Goal: Complete application form

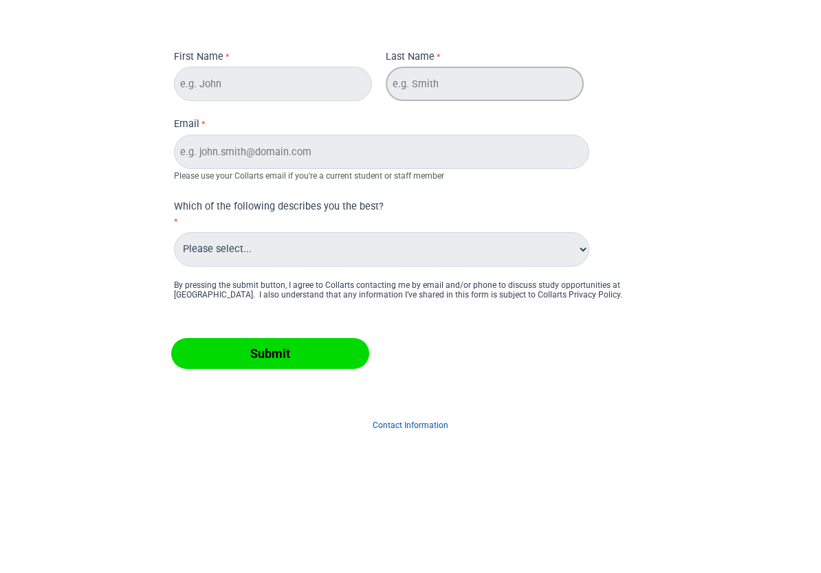
click at [482, 95] on input "Last Name" at bounding box center [485, 84] width 198 height 34
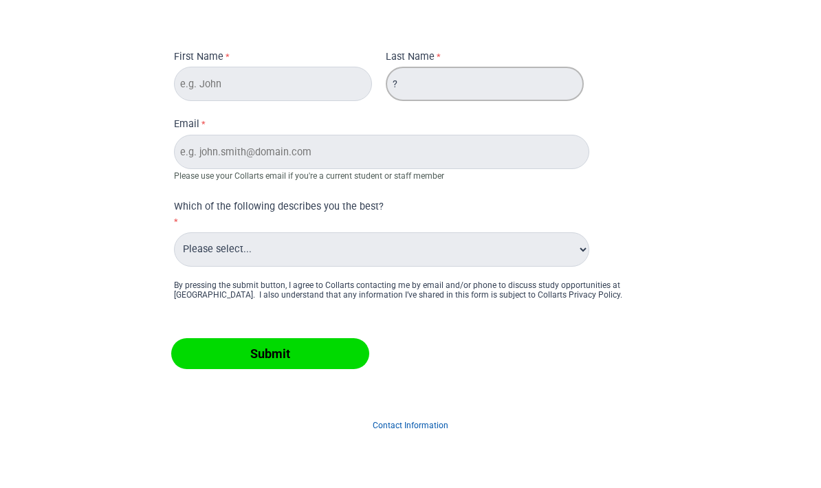
type input "?"
click at [768, 84] on div "First Name Last Name ? Email Please use your Collarts email if you're a current…" at bounding box center [410, 244] width 810 height 468
click at [329, 148] on input "Email" at bounding box center [381, 152] width 415 height 34
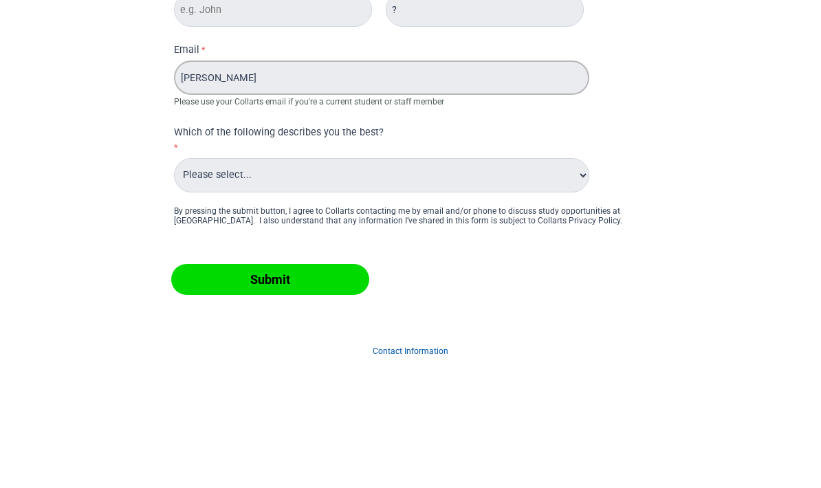
type input "[PERSON_NAME]"
click at [632, 111] on div "First Name Last Name ? Email [PERSON_NAME] Please use your Collarts email if yo…" at bounding box center [410, 152] width 484 height 233
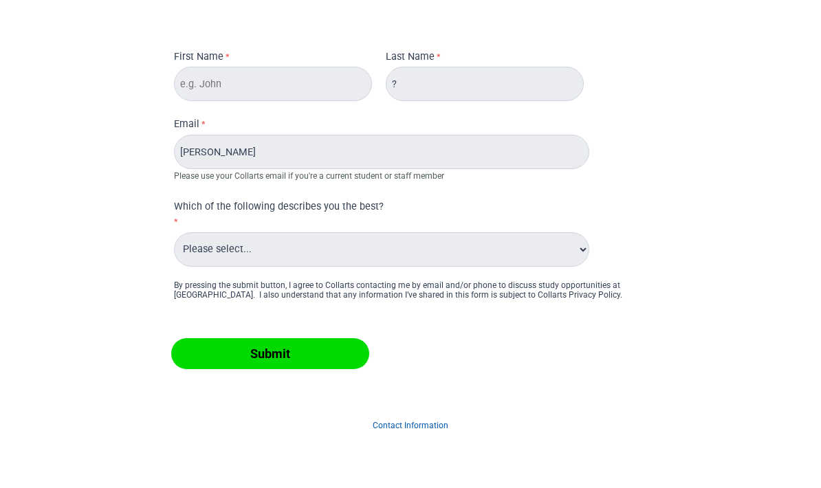
click at [410, 238] on select "Please select... Alumni Collarts Staff Current Collarts Student International P…" at bounding box center [381, 249] width 415 height 34
click at [222, 258] on select "Please select... Alumni Collarts Staff Current Collarts Student International P…" at bounding box center [381, 249] width 415 height 34
click at [381, 260] on select "Please select... Alumni Collarts Staff Current Collarts Student International P…" at bounding box center [381, 249] width 415 height 34
click at [329, 254] on select "Please select... Alumni Collarts Staff Current Collarts Student International P…" at bounding box center [381, 249] width 415 height 34
select select "tfa_556"
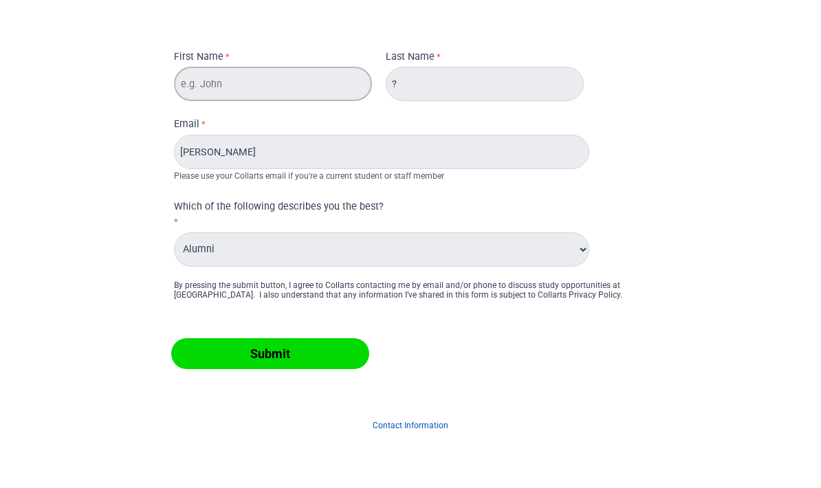
click at [320, 81] on input "First Name" at bounding box center [273, 84] width 198 height 34
click at [661, 102] on form "First Name Last Name ? Email [PERSON_NAME] Please use your Collarts email if yo…" at bounding box center [410, 218] width 550 height 364
click at [432, 248] on select "Please select... Alumni Collarts Staff Current Collarts Student International P…" at bounding box center [381, 249] width 415 height 34
select select
click at [322, 73] on input "First Name" at bounding box center [273, 84] width 198 height 34
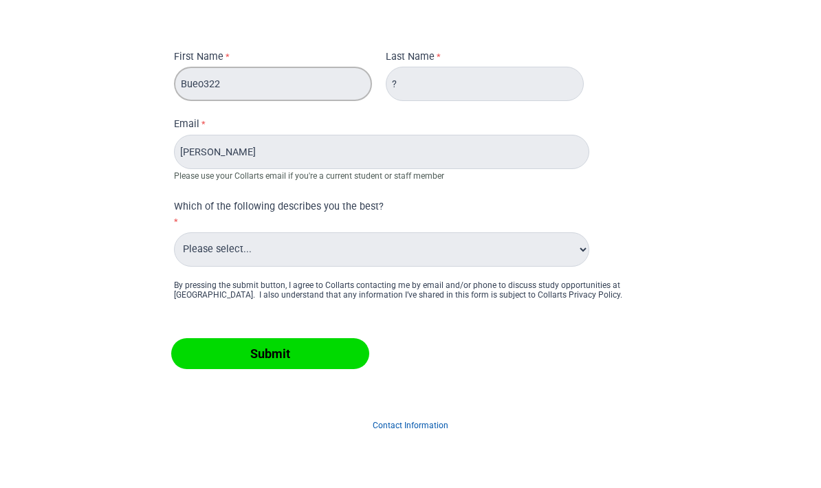
type input "Bueo322"
click at [269, 353] on input "Submit" at bounding box center [270, 353] width 198 height 31
click at [218, 361] on input "Submit" at bounding box center [270, 353] width 198 height 31
click at [355, 350] on input "Submit" at bounding box center [270, 353] width 198 height 31
click at [315, 356] on input "Submit" at bounding box center [270, 353] width 198 height 31
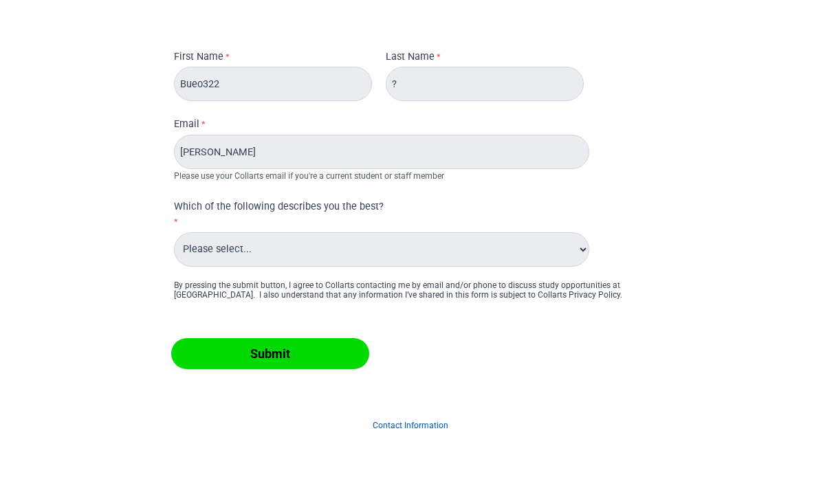
click at [315, 356] on input "Submit" at bounding box center [270, 353] width 198 height 31
click at [327, 355] on input "Submit" at bounding box center [270, 353] width 198 height 31
click at [180, 371] on div "Submit" at bounding box center [410, 344] width 484 height 67
click at [180, 370] on div "Submit" at bounding box center [410, 344] width 484 height 67
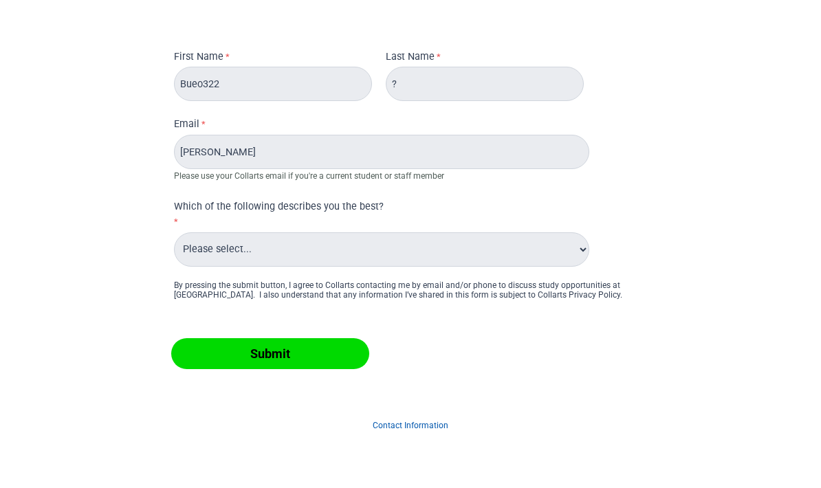
click at [329, 346] on input "Submit" at bounding box center [270, 353] width 198 height 31
click at [326, 353] on input "Submit" at bounding box center [270, 353] width 198 height 31
click at [324, 360] on input "Submit" at bounding box center [270, 353] width 198 height 31
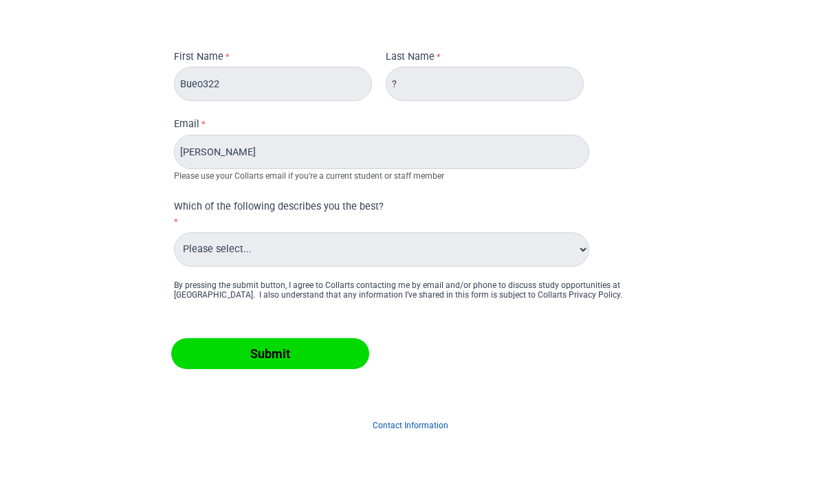
click at [178, 366] on input "Submit" at bounding box center [270, 353] width 198 height 31
click at [185, 372] on div "Submit" at bounding box center [410, 344] width 484 height 67
click at [201, 363] on input "Submit" at bounding box center [270, 353] width 198 height 31
click at [575, 248] on select "Please select... Alumni Collarts Staff Current Collarts Student International P…" at bounding box center [381, 249] width 415 height 34
click at [598, 286] on div "By pressing the submit button, I agree to Collarts contacting me by email and/o…" at bounding box center [410, 289] width 473 height 19
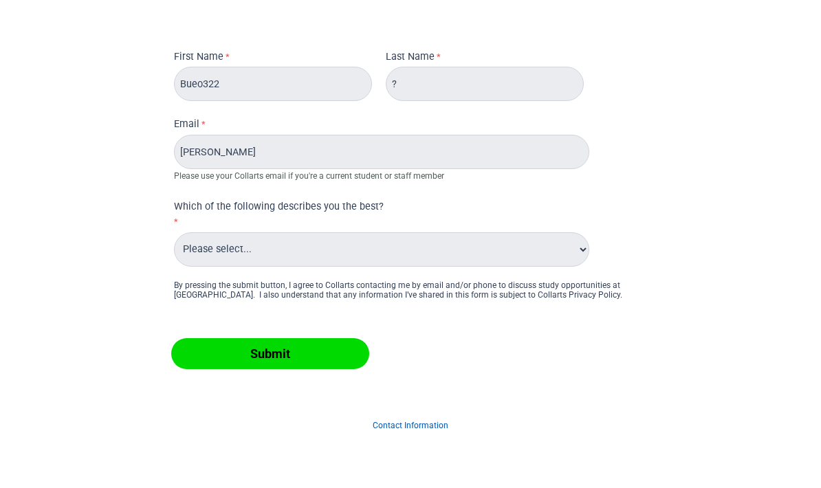
click at [188, 367] on input "Submit" at bounding box center [270, 353] width 198 height 31
click at [195, 366] on input "Submit" at bounding box center [270, 353] width 198 height 31
click at [195, 364] on input "Submit" at bounding box center [270, 353] width 198 height 31
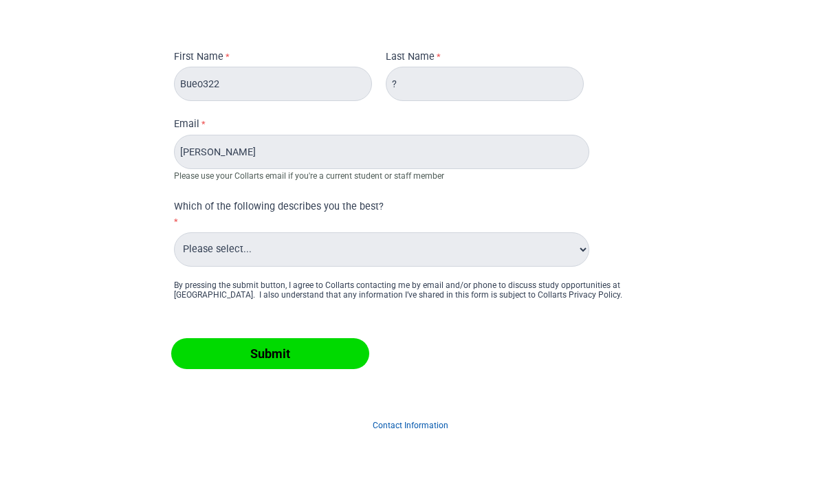
click at [317, 350] on input "Submit" at bounding box center [270, 353] width 198 height 31
click at [190, 364] on input "Submit" at bounding box center [270, 353] width 198 height 31
click at [323, 361] on input "Submit" at bounding box center [270, 353] width 198 height 31
click at [326, 362] on input "Submit" at bounding box center [270, 353] width 198 height 31
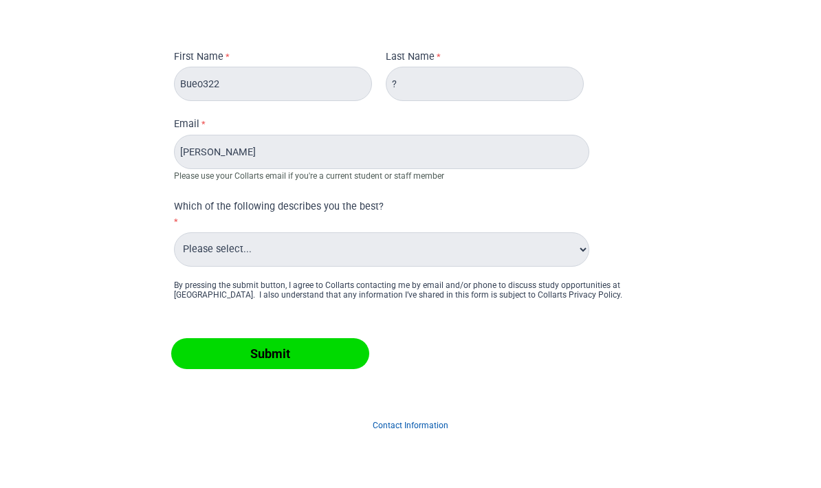
click at [440, 427] on link "Contact Information" at bounding box center [410, 426] width 76 height 10
